Goal: Information Seeking & Learning: Learn about a topic

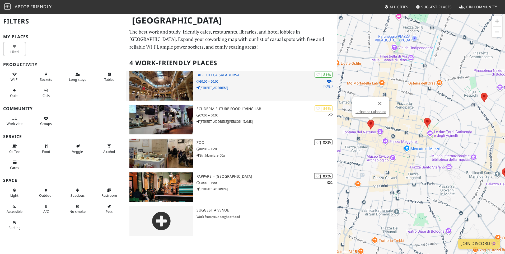
click at [218, 75] on h3 "Biblioteca Salaborsa" at bounding box center [267, 75] width 140 height 4
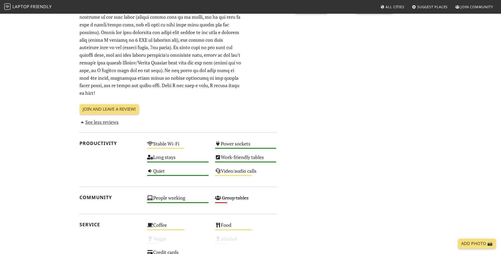
scroll to position [131, 0]
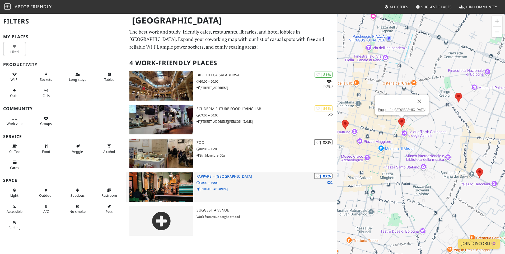
click at [224, 179] on h3 "Pappare' - Bologna" at bounding box center [267, 176] width 140 height 4
